Goal: Obtain resource: Obtain resource

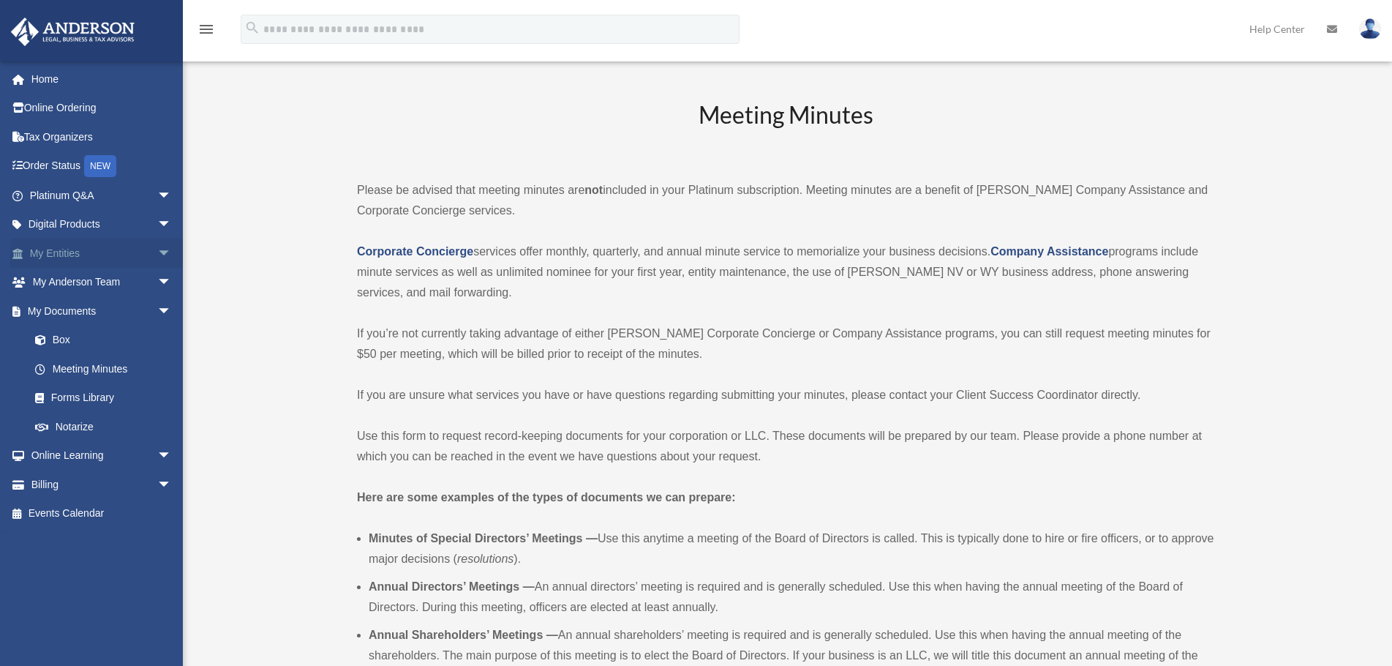
click at [159, 255] on span "arrow_drop_down" at bounding box center [171, 253] width 29 height 30
click at [111, 568] on link "Forms Library" at bounding box center [106, 571] width 173 height 29
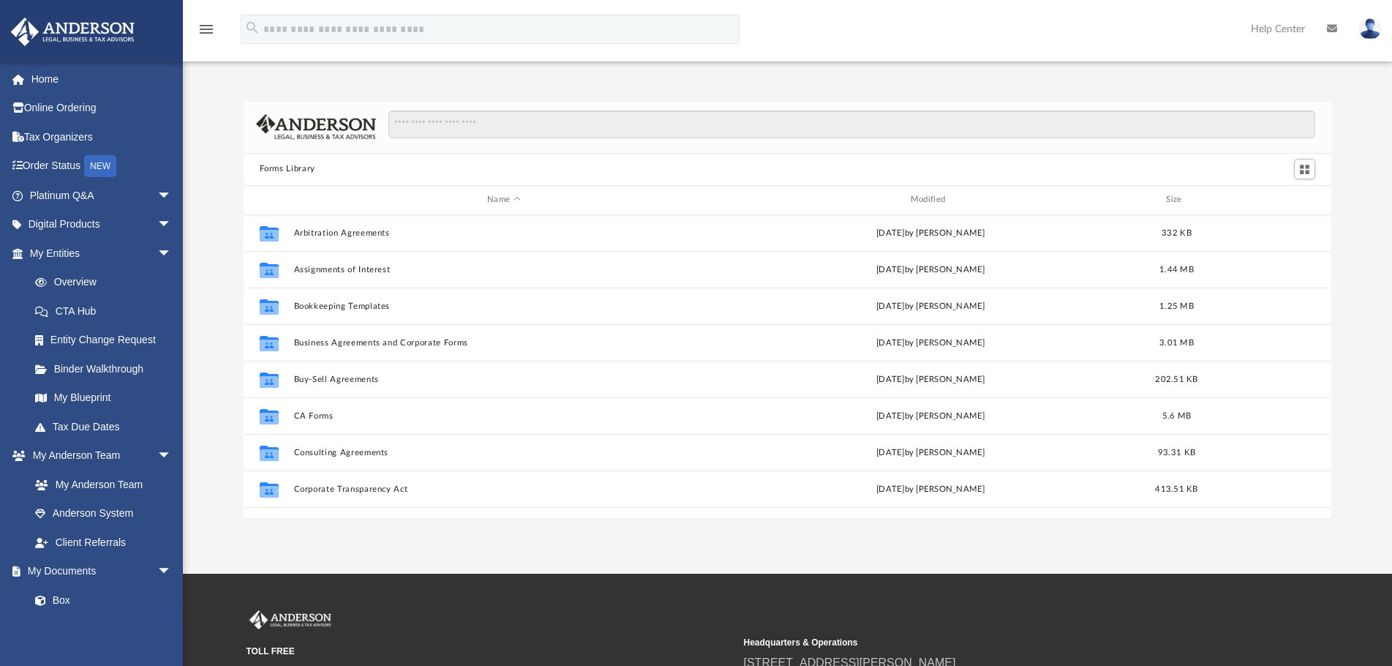
scroll to position [73, 0]
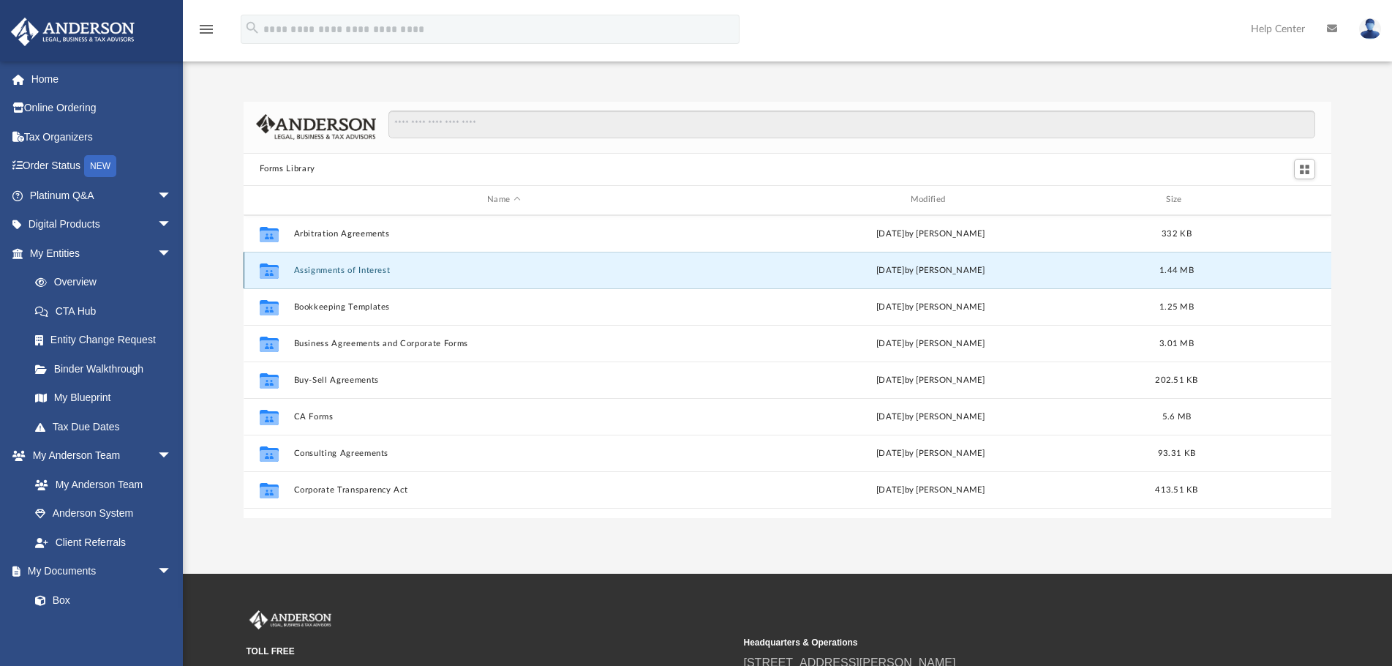
click at [352, 274] on button "Assignments of Interest" at bounding box center [503, 271] width 421 height 10
click at [352, 268] on button "Assignments of Interest" at bounding box center [503, 271] width 421 height 10
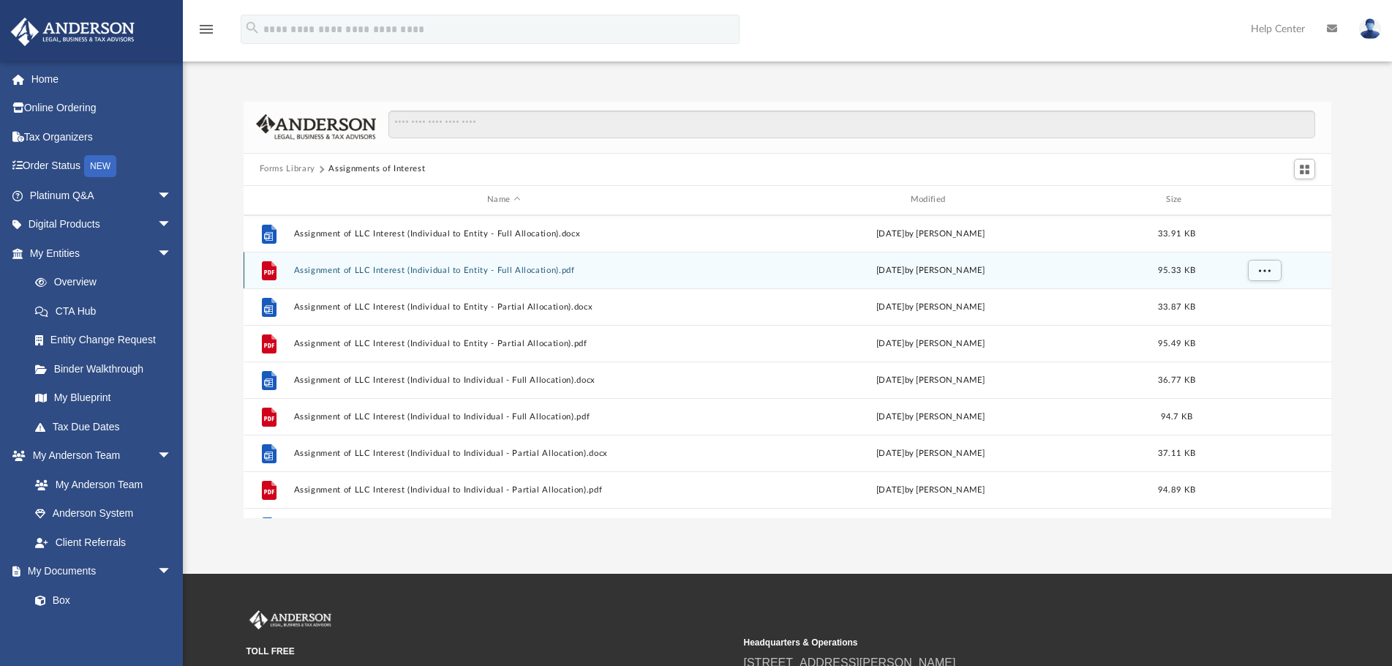
scroll to position [293, 0]
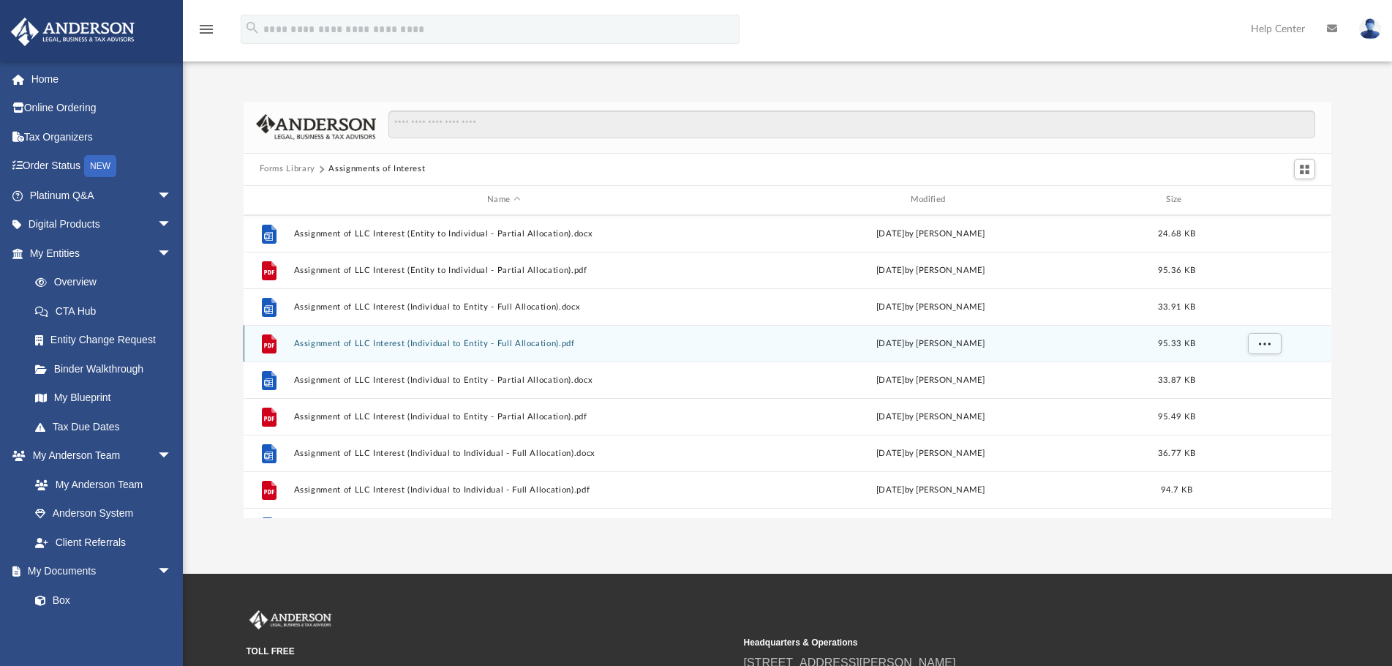
click at [491, 342] on button "Assignment of LLC Interest (Individual to Entity - Full Allocation).pdf" at bounding box center [503, 344] width 421 height 10
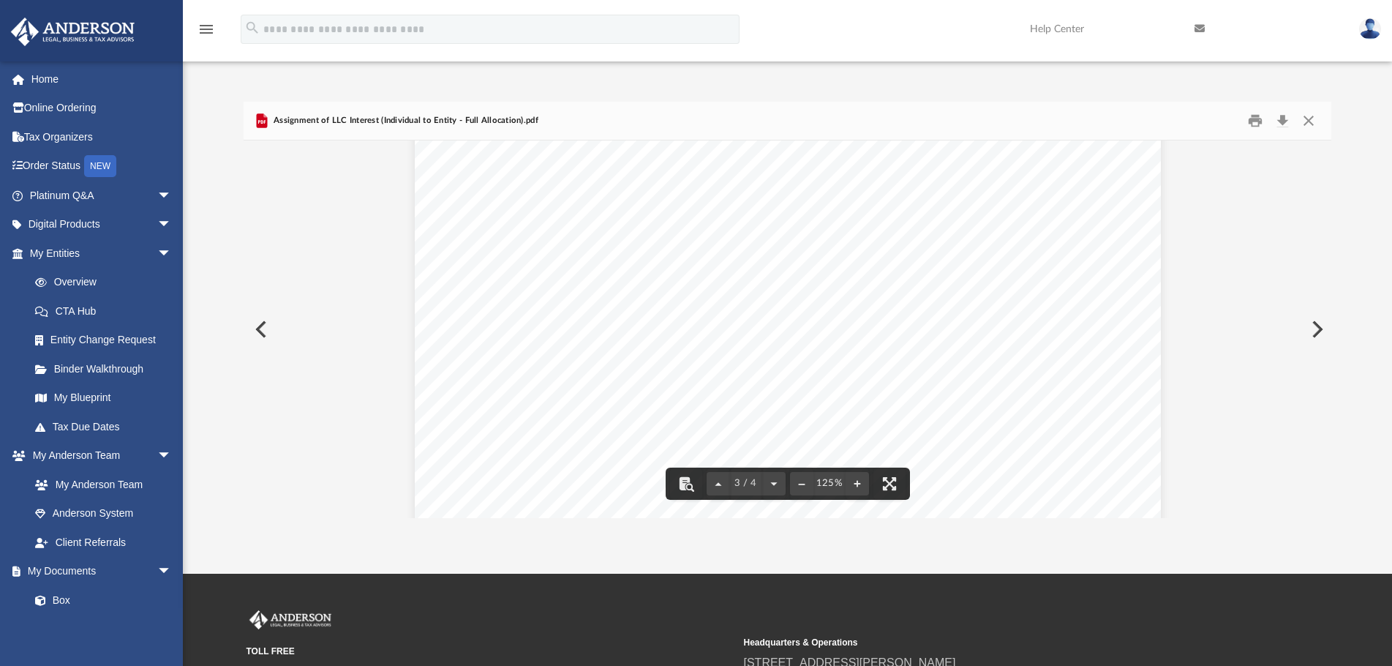
scroll to position [2231, 0]
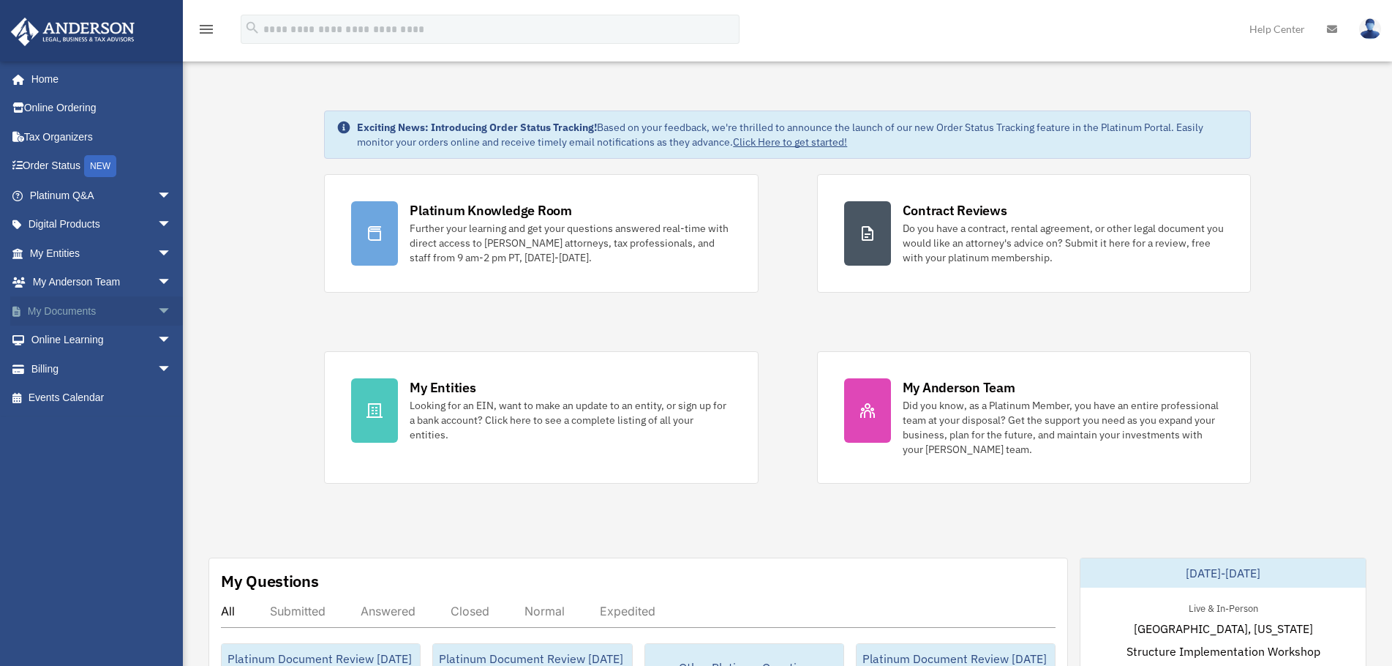
click at [157, 309] on span "arrow_drop_down" at bounding box center [171, 311] width 29 height 30
click at [94, 399] on link "Forms Library" at bounding box center [106, 397] width 173 height 29
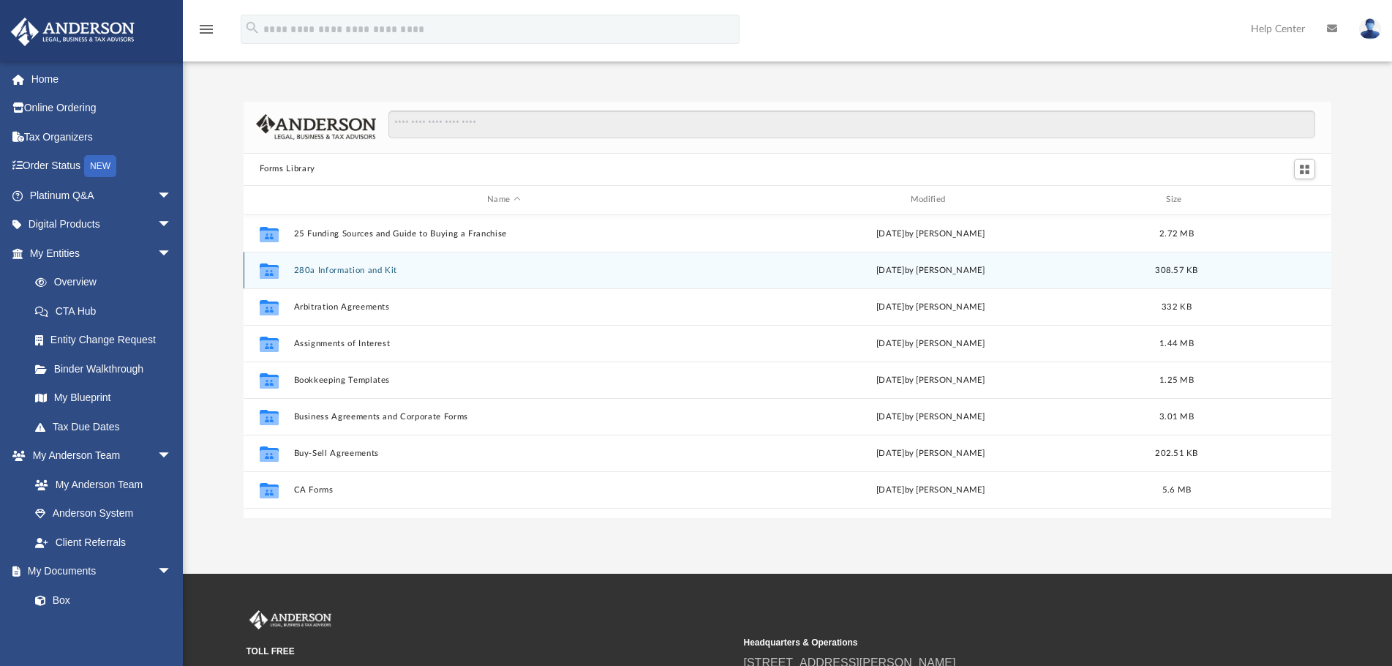
scroll to position [322, 1077]
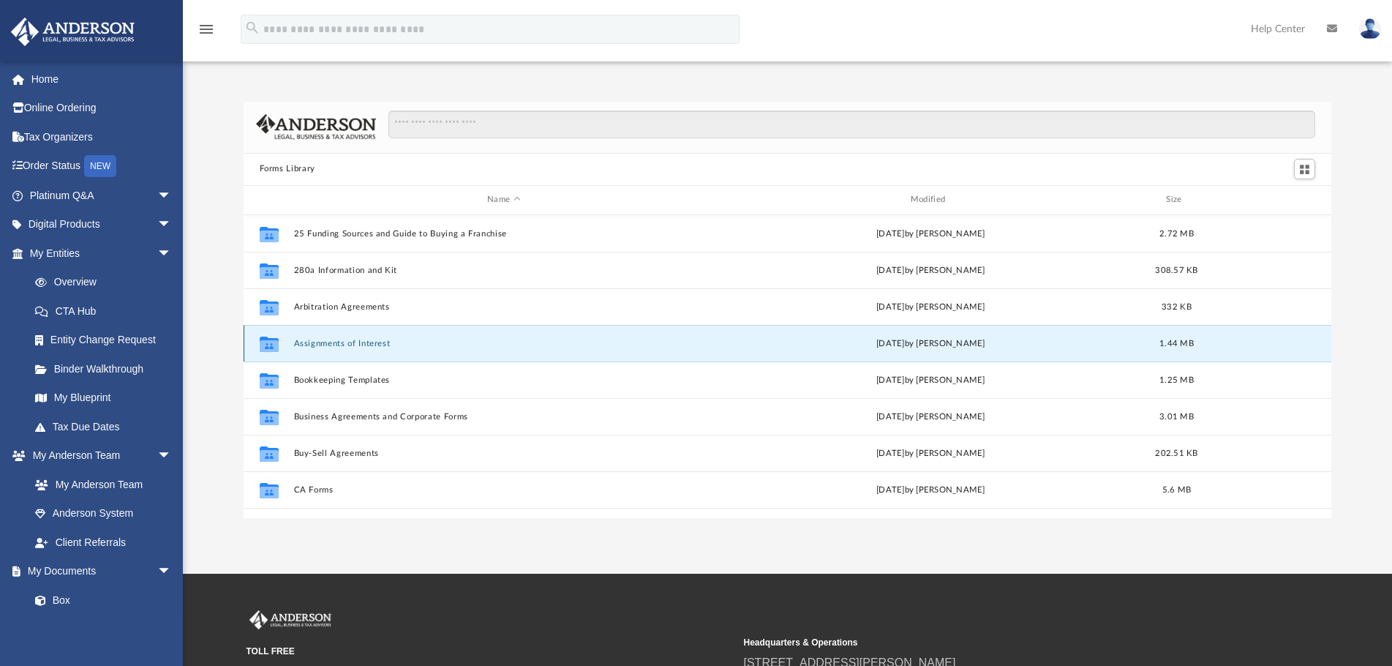
click at [371, 339] on button "Assignments of Interest" at bounding box center [503, 344] width 421 height 10
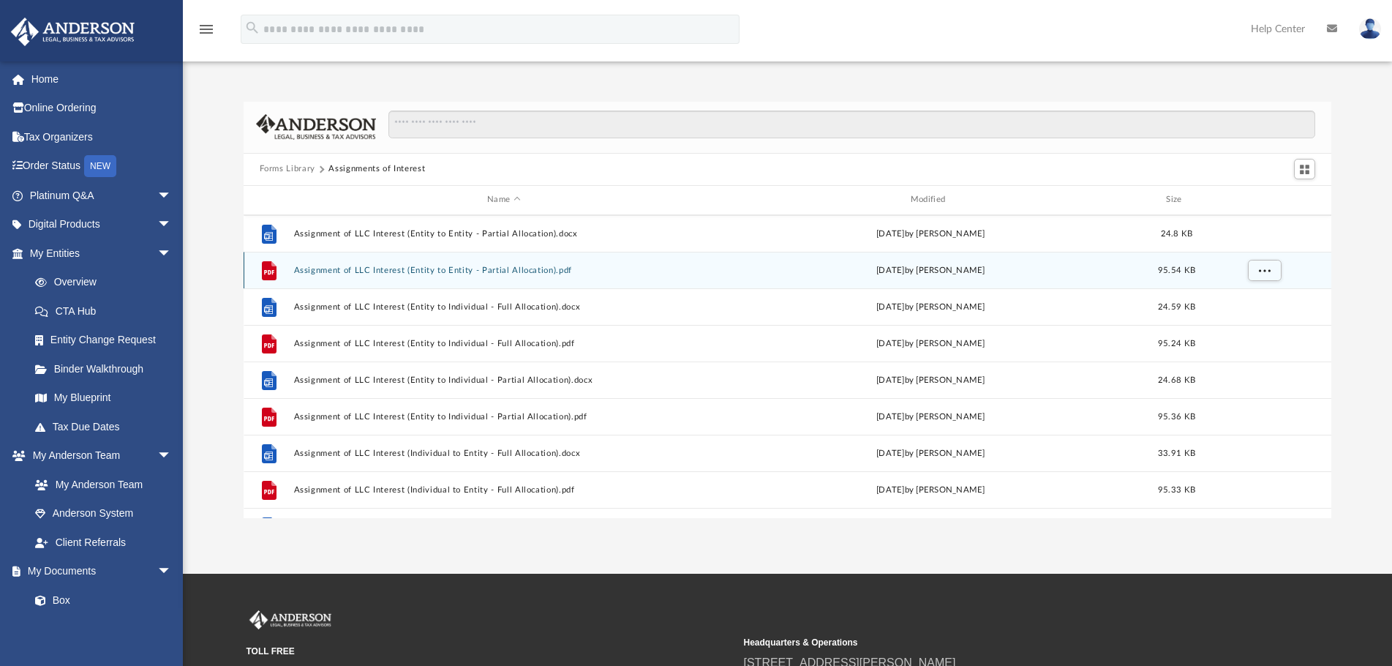
scroll to position [219, 0]
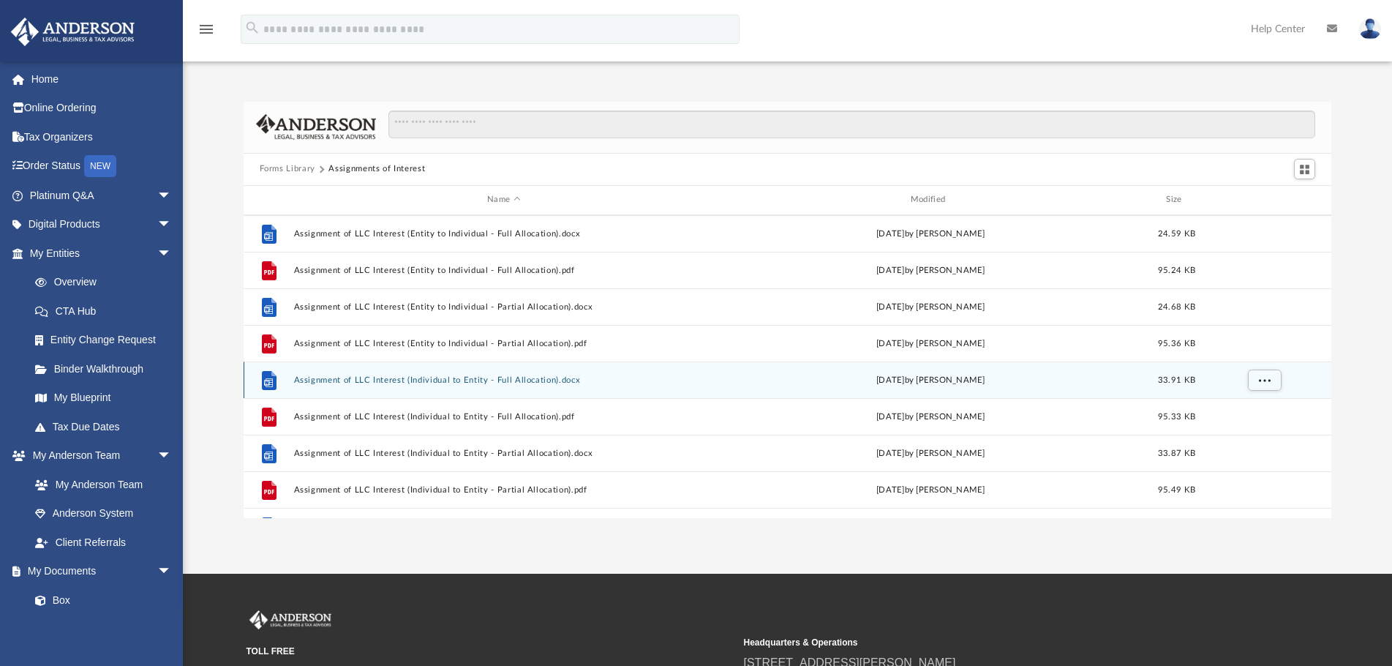
click at [454, 378] on button "Assignment of LLC Interest (Individual to Entity - Full Allocation).docx" at bounding box center [503, 380] width 421 height 10
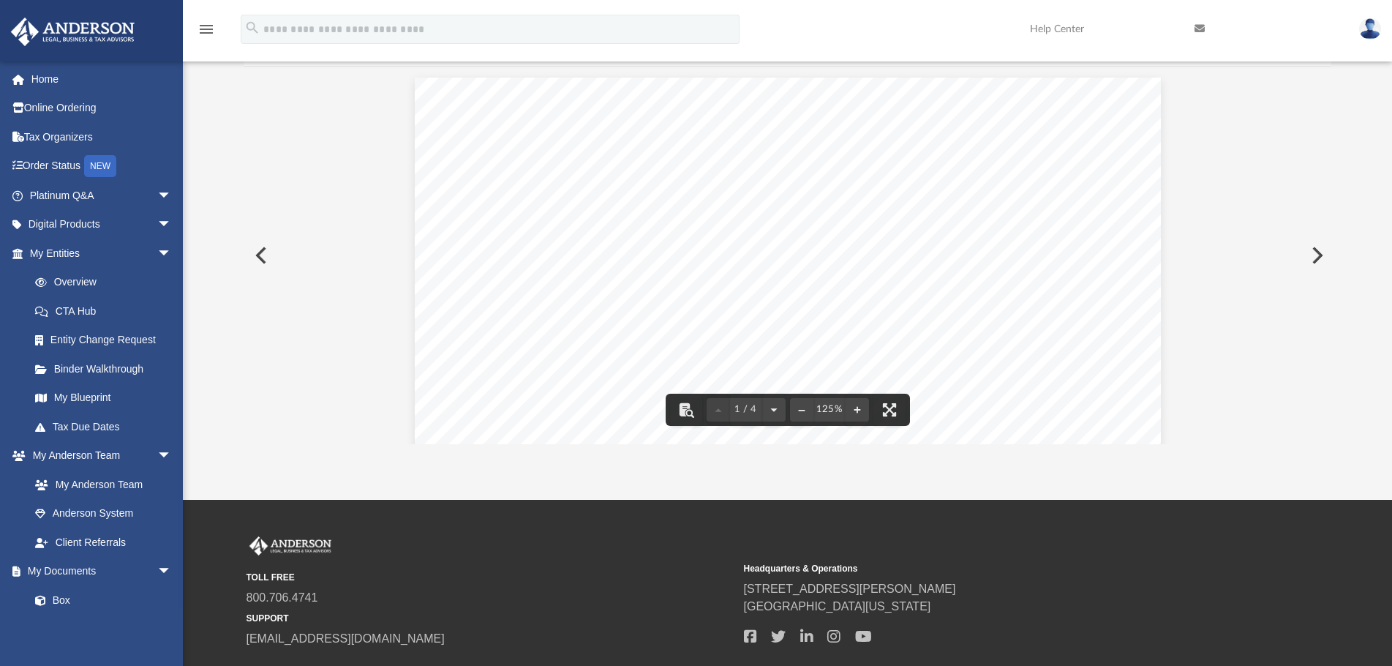
scroll to position [97, 0]
